Goal: Information Seeking & Learning: Find specific page/section

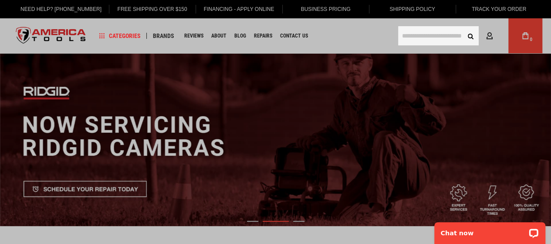
click at [405, 36] on input "text" at bounding box center [438, 35] width 81 height 19
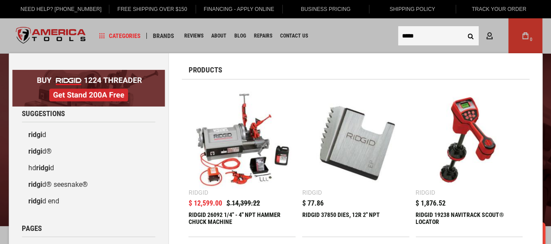
type input "*****"
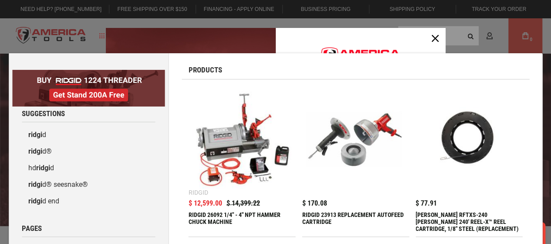
click at [436, 74] on div "Products" at bounding box center [356, 66] width 348 height 26
click at [449, 34] on div "Marketing offer form" at bounding box center [275, 122] width 551 height 244
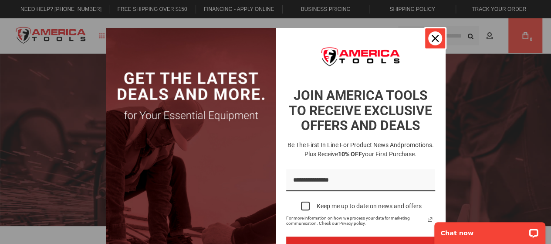
click at [429, 41] on div "Close" at bounding box center [436, 38] width 14 height 14
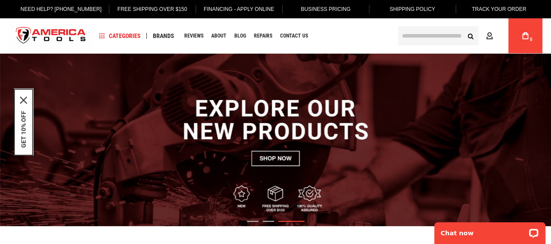
click at [416, 38] on input "text" at bounding box center [438, 35] width 81 height 19
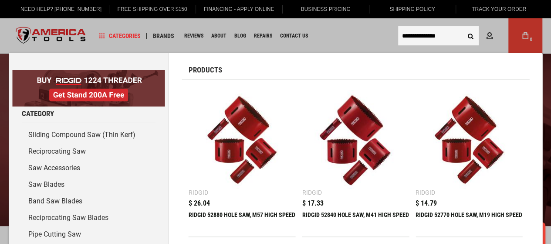
type input "**********"
click at [472, 34] on button "Search" at bounding box center [471, 35] width 17 height 17
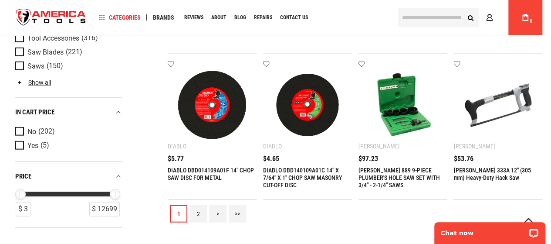
click at [198, 212] on link "2" at bounding box center [198, 213] width 17 height 17
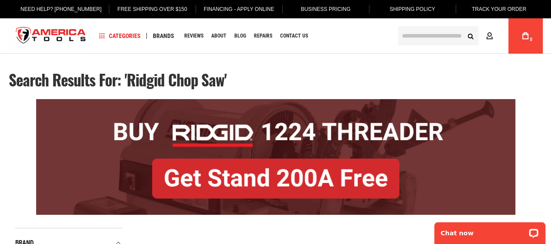
click at [409, 35] on input "text" at bounding box center [438, 35] width 81 height 19
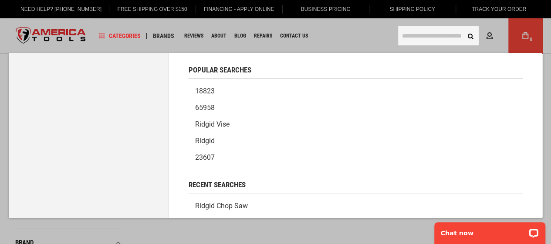
click at [413, 37] on input "text" at bounding box center [438, 35] width 81 height 19
